Goal: Check status

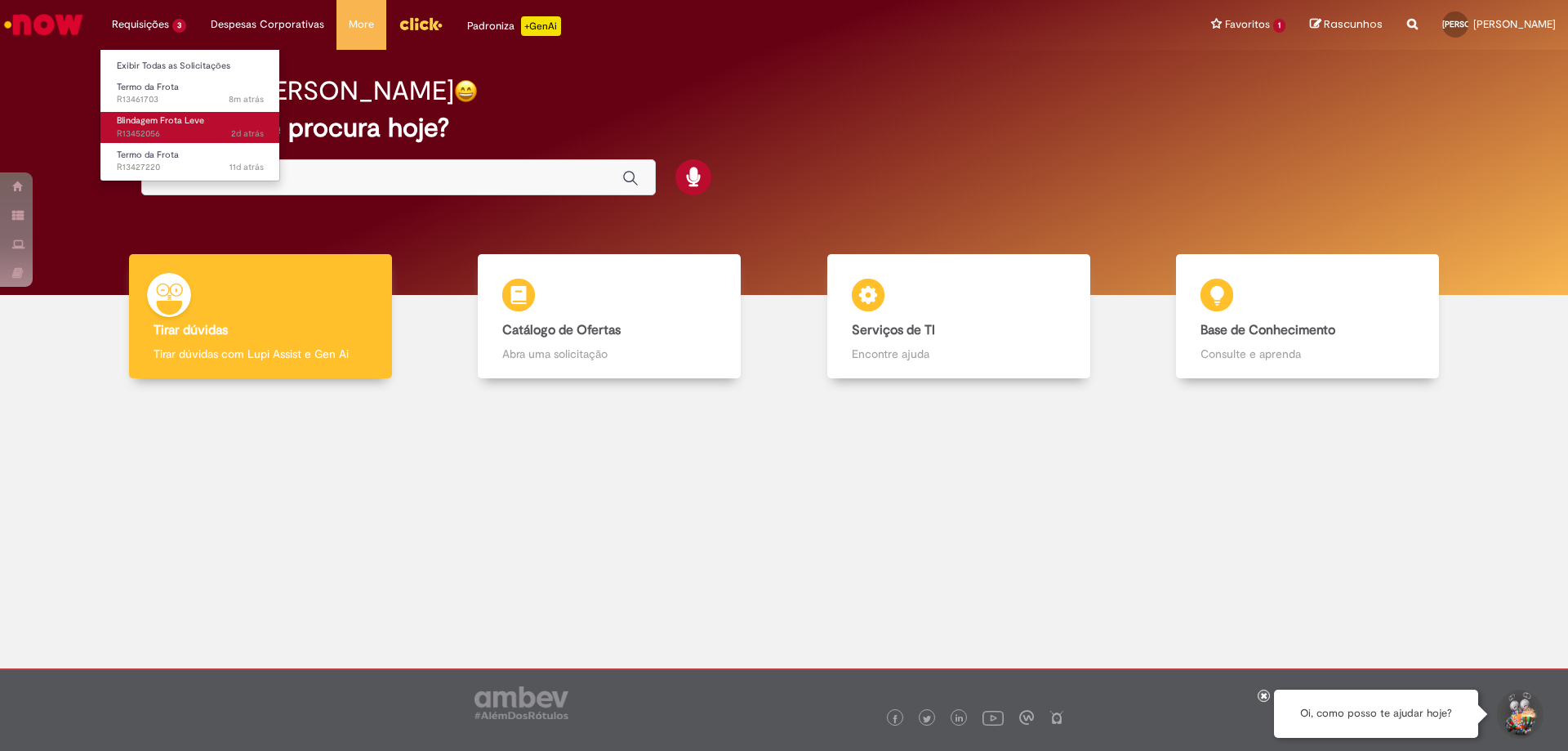
click at [156, 131] on span "2d atrás 2 dias atrás R13452056" at bounding box center [190, 133] width 147 height 13
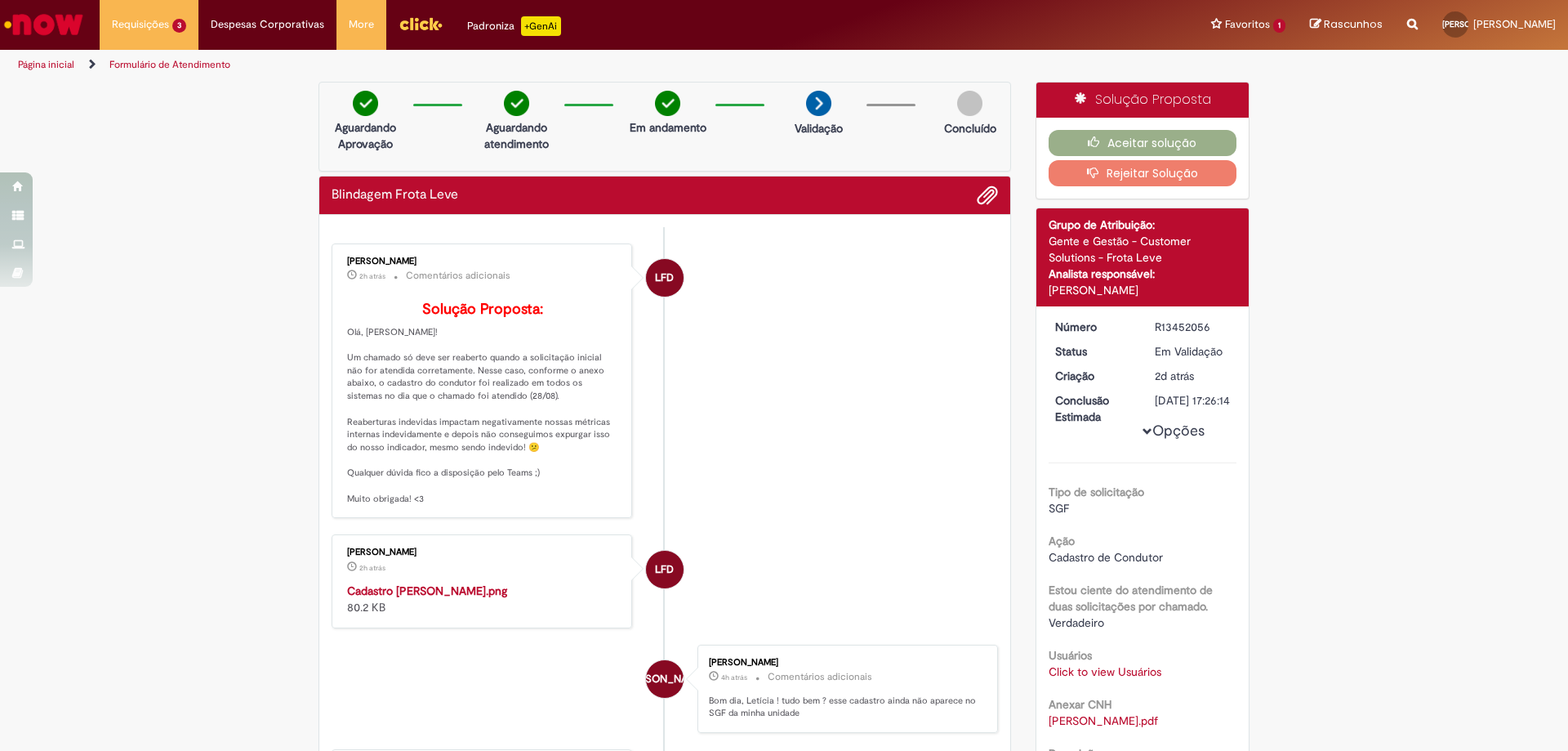
click at [506, 582] on img "Histórico de tíquete" at bounding box center [483, 582] width 272 height 0
click at [500, 582] on img "Histórico de tíquete" at bounding box center [483, 582] width 272 height 0
click at [1146, 138] on button "Aceitar solução" at bounding box center [1143, 143] width 189 height 27
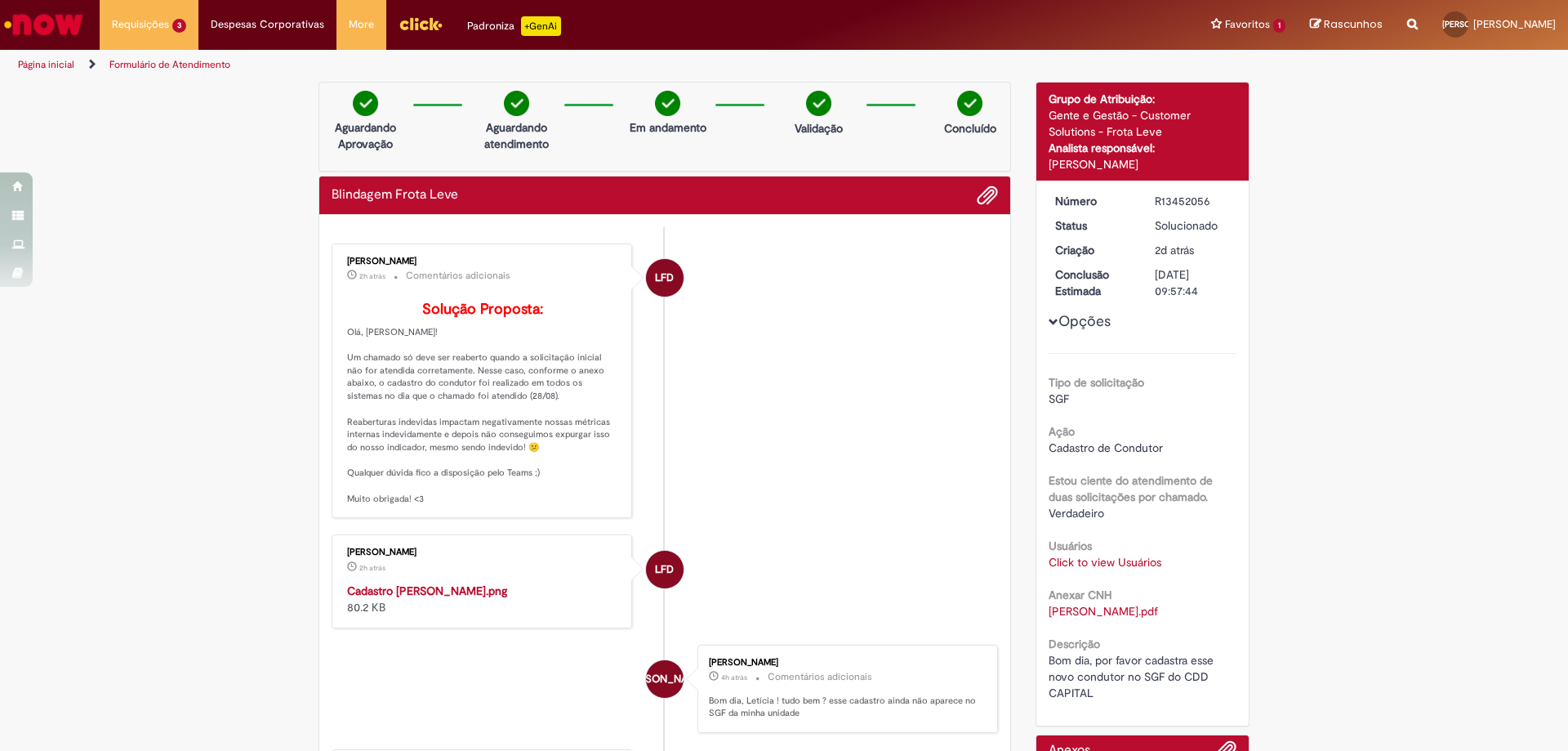
scroll to position [245, 0]
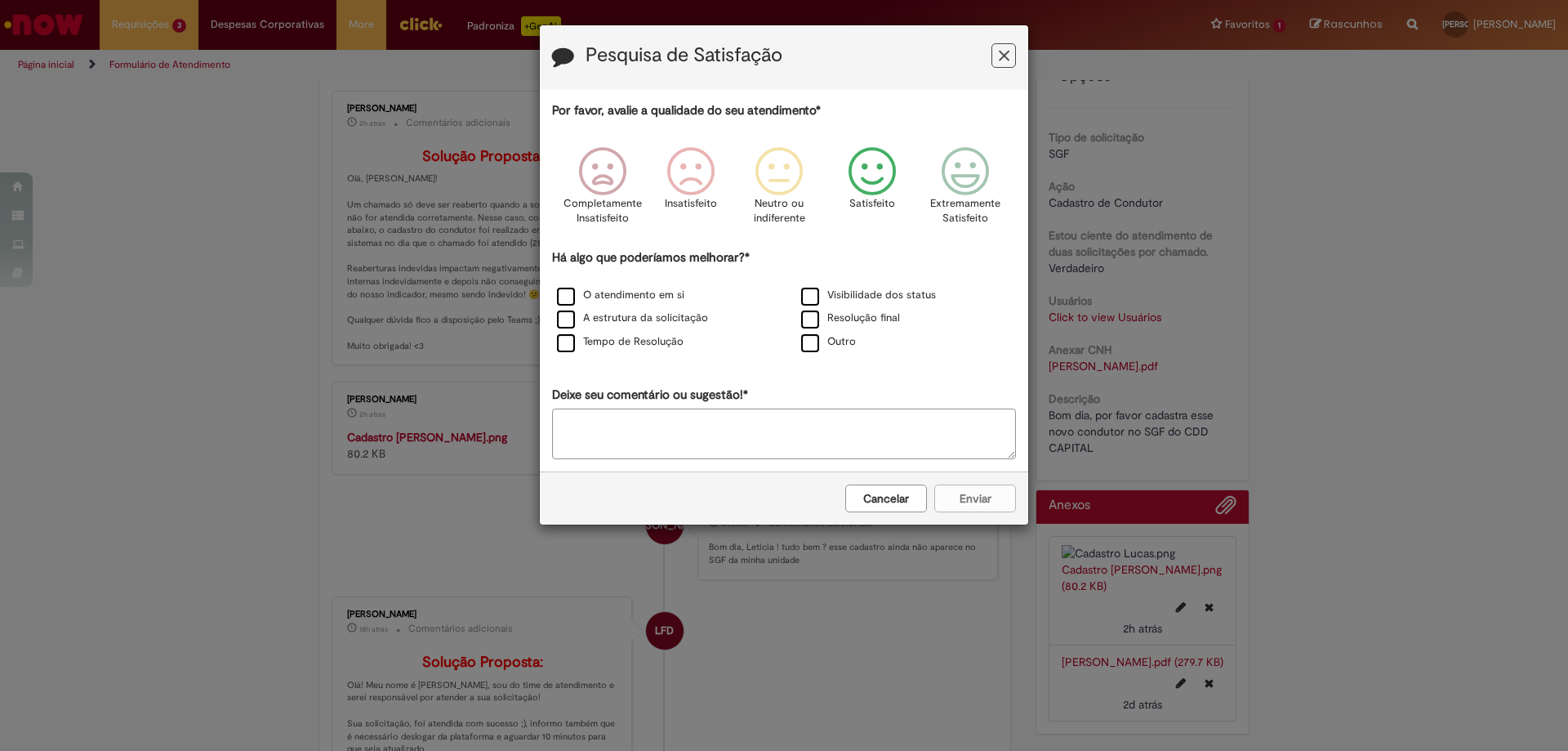
click at [870, 183] on icon "Feedback" at bounding box center [873, 171] width 61 height 49
click at [814, 345] on label "Outro" at bounding box center [828, 342] width 55 height 16
click at [975, 497] on div "Cancelar Enviar" at bounding box center [784, 498] width 489 height 53
click at [869, 181] on icon "Feedback" at bounding box center [873, 171] width 61 height 49
click at [565, 320] on label "A estrutura da solicitação" at bounding box center [631, 318] width 151 height 16
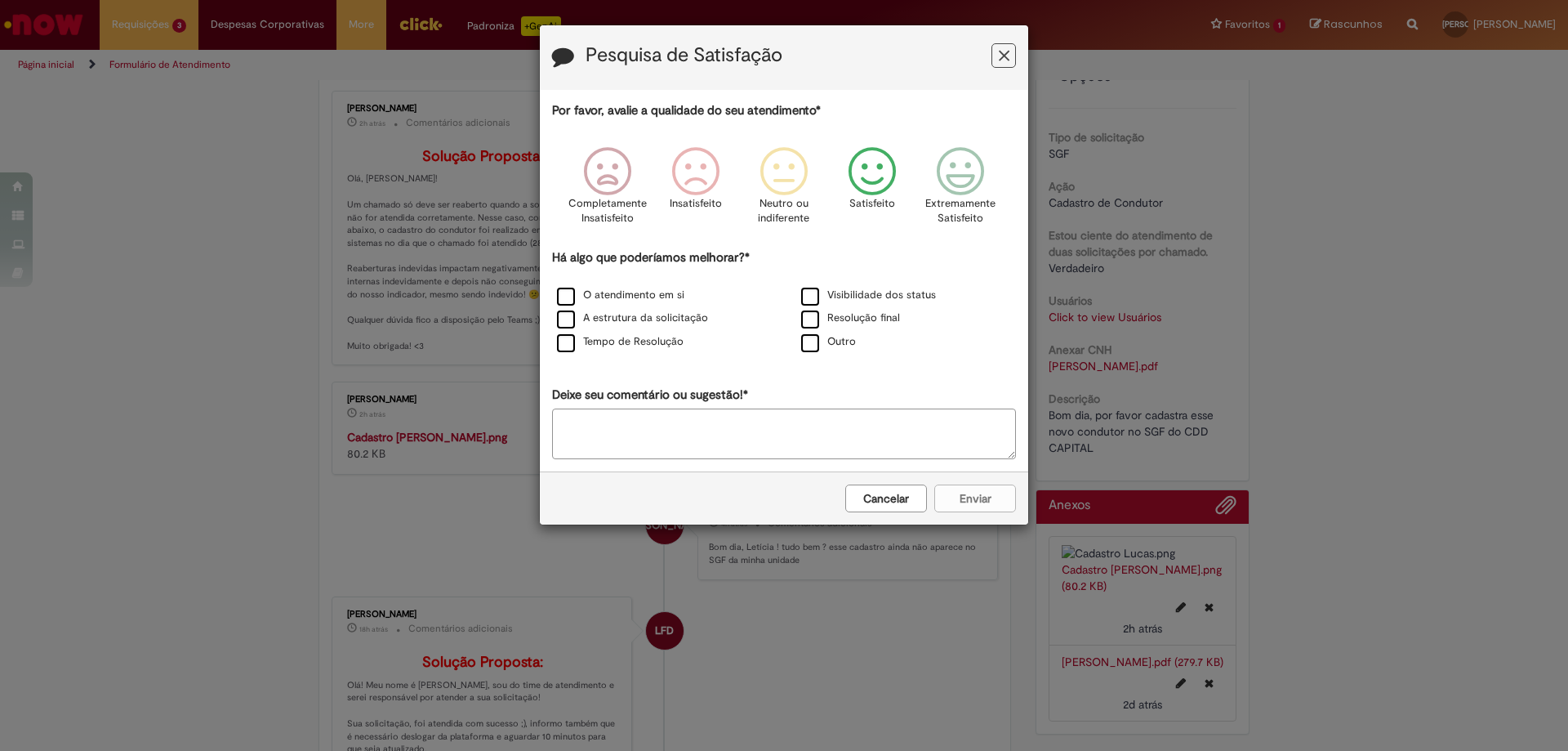
click at [959, 499] on div "Cancelar Enviar" at bounding box center [784, 498] width 489 height 53
click at [799, 182] on icon "Feedback" at bounding box center [784, 171] width 61 height 49
click at [868, 171] on icon "Feedback" at bounding box center [873, 171] width 61 height 49
click at [1002, 56] on icon "Feedback" at bounding box center [1004, 55] width 11 height 17
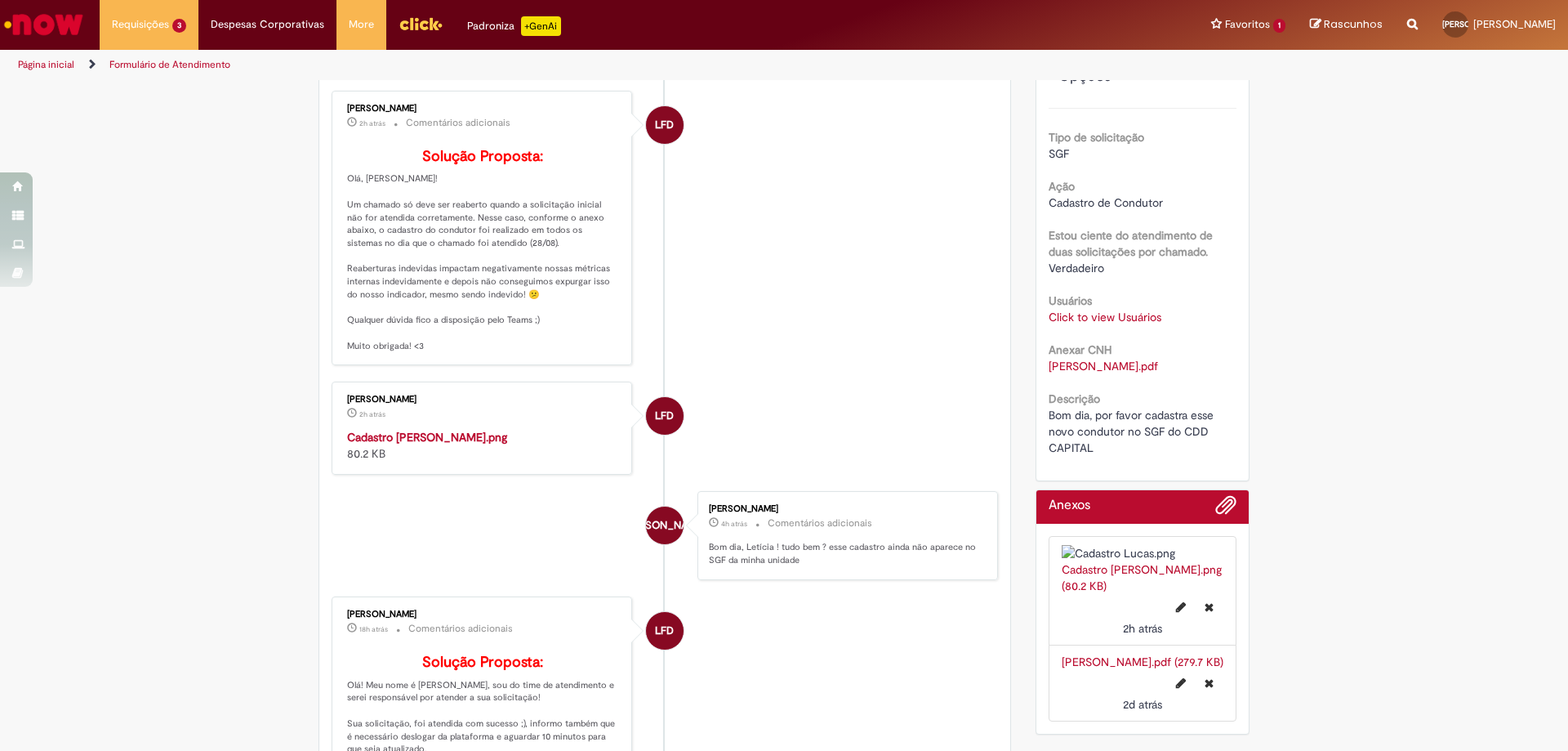
click at [566, 429] on img "Histórico de tíquete" at bounding box center [483, 429] width 272 height 0
